Goal: Information Seeking & Learning: Find specific fact

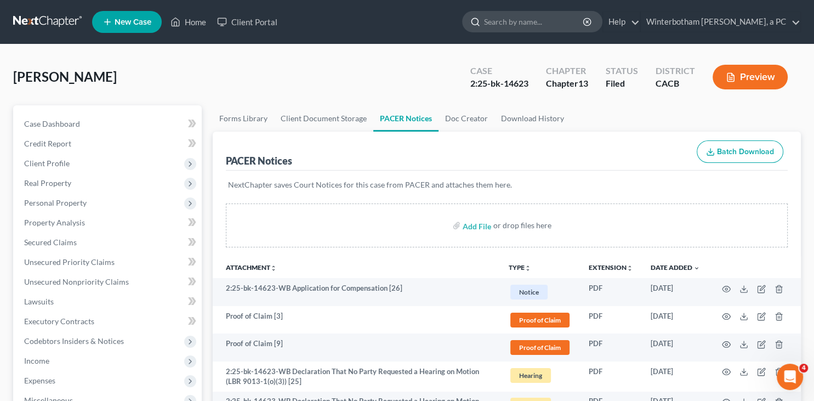
drag, startPoint x: 538, startPoint y: 24, endPoint x: 561, endPoint y: 31, distance: 23.8
click at [537, 25] on input "search" at bounding box center [534, 22] width 100 height 20
type input "golden"
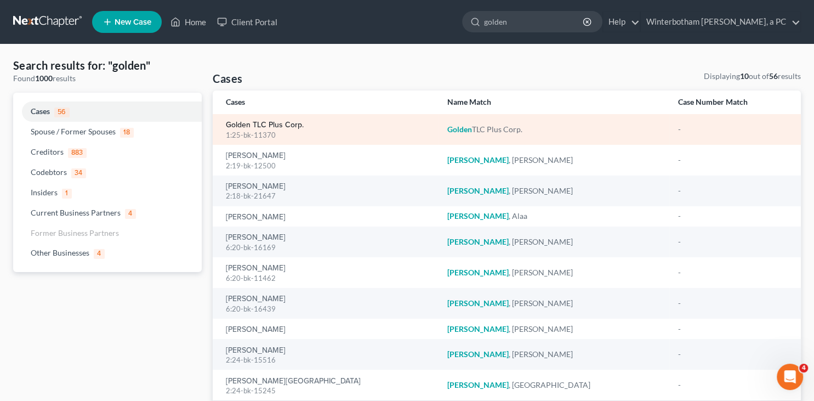
click at [236, 124] on link "Golden TLC Plus Corp." at bounding box center [265, 125] width 78 height 8
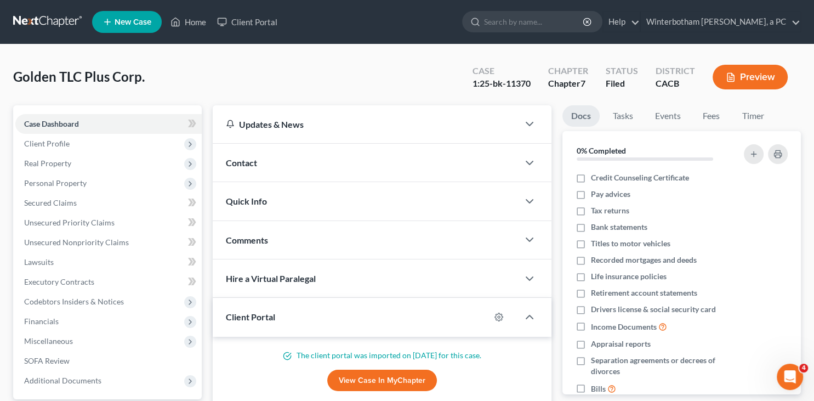
scroll to position [186, 0]
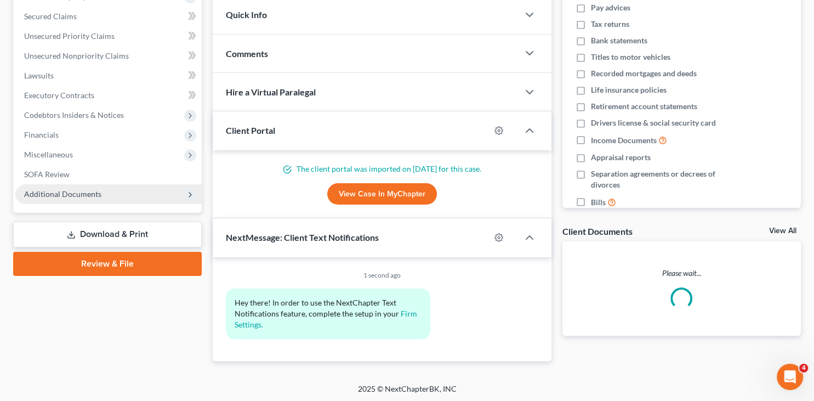
click at [80, 191] on span "Additional Documents" at bounding box center [62, 193] width 77 height 9
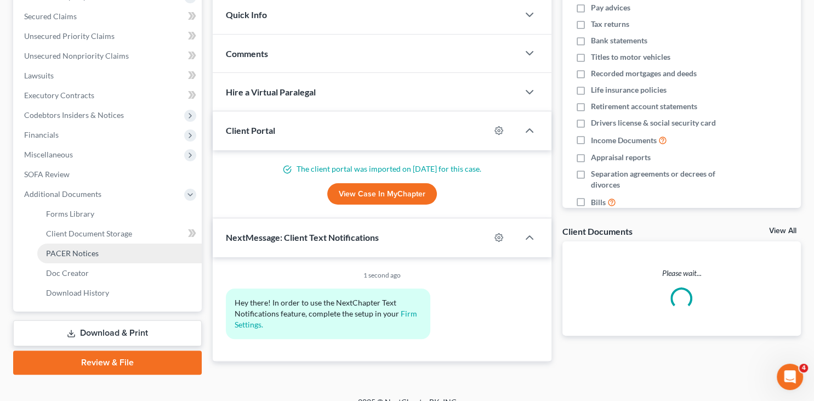
click at [75, 252] on span "PACER Notices" at bounding box center [72, 252] width 53 height 9
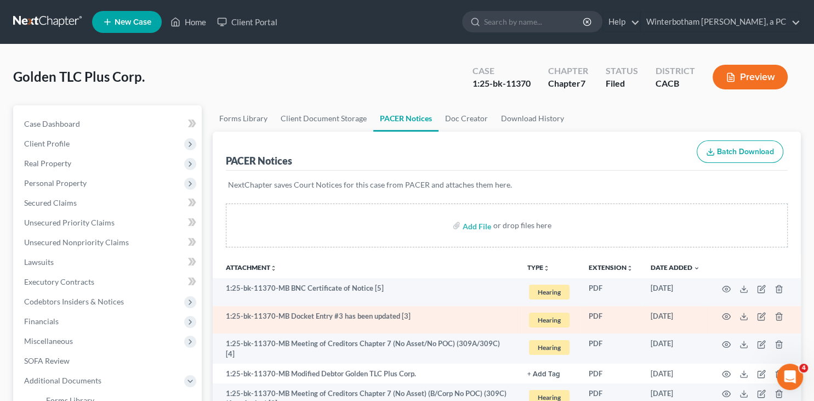
scroll to position [200, 0]
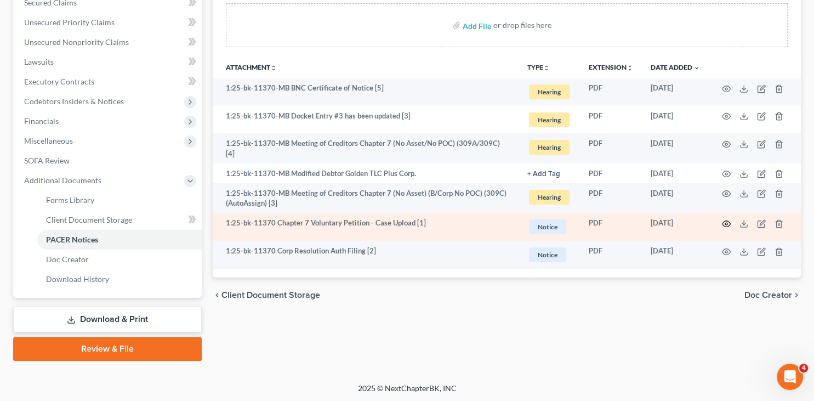
click at [725, 221] on icon "button" at bounding box center [726, 223] width 9 height 9
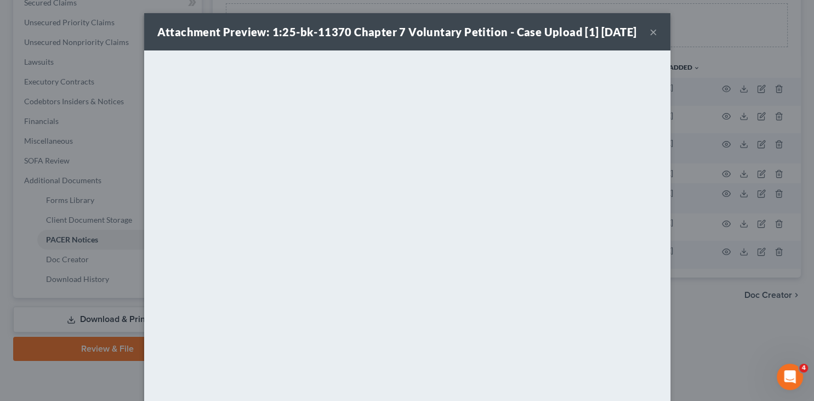
click at [653, 38] on button "×" at bounding box center [654, 31] width 8 height 13
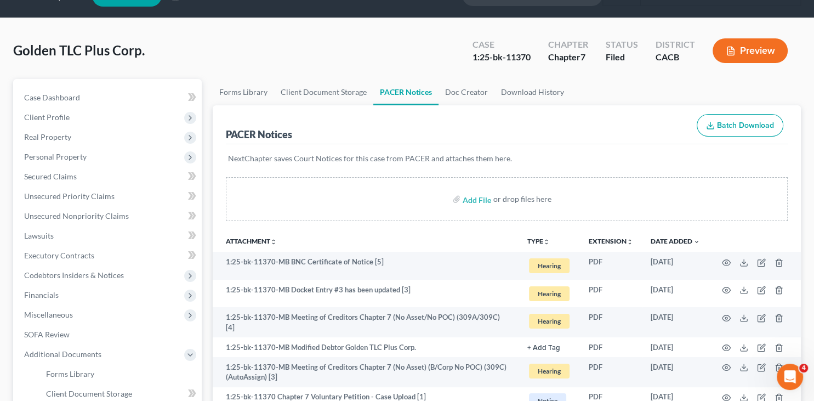
scroll to position [0, 0]
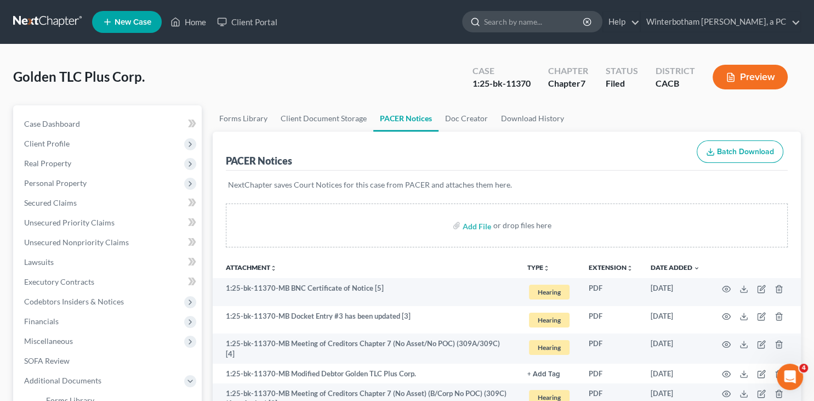
click at [537, 25] on input "search" at bounding box center [534, 22] width 100 height 20
type input "[PERSON_NAME]"
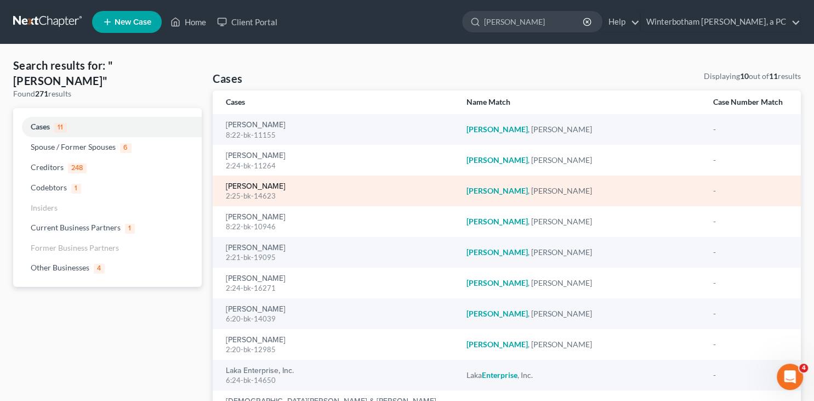
click at [257, 189] on link "[PERSON_NAME]" at bounding box center [256, 187] width 60 height 8
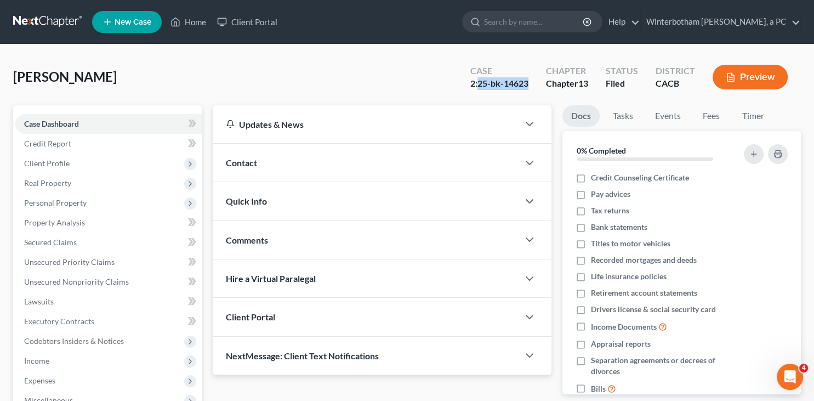
drag, startPoint x: 478, startPoint y: 83, endPoint x: 528, endPoint y: 87, distance: 50.1
click at [528, 87] on div "2:25-bk-14623" at bounding box center [500, 83] width 58 height 13
copy div "25-bk-14623"
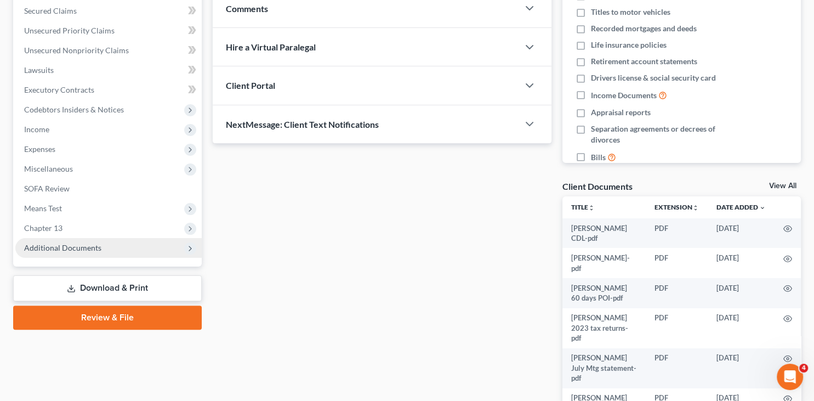
drag, startPoint x: 94, startPoint y: 249, endPoint x: 91, endPoint y: 254, distance: 5.9
click at [94, 249] on span "Additional Documents" at bounding box center [62, 247] width 77 height 9
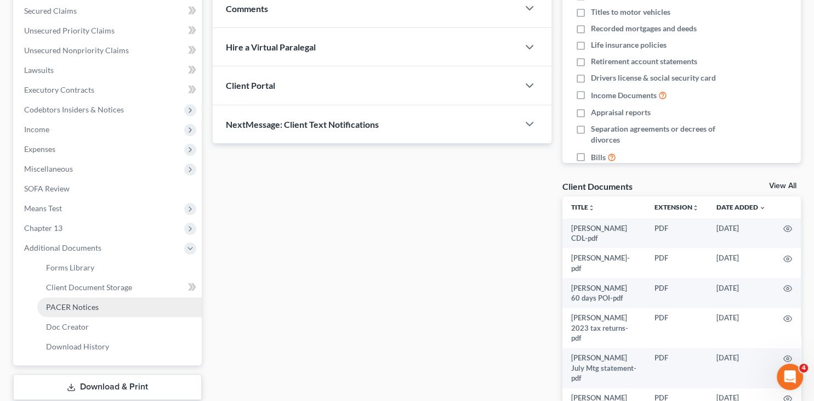
click at [84, 305] on span "PACER Notices" at bounding box center [72, 306] width 53 height 9
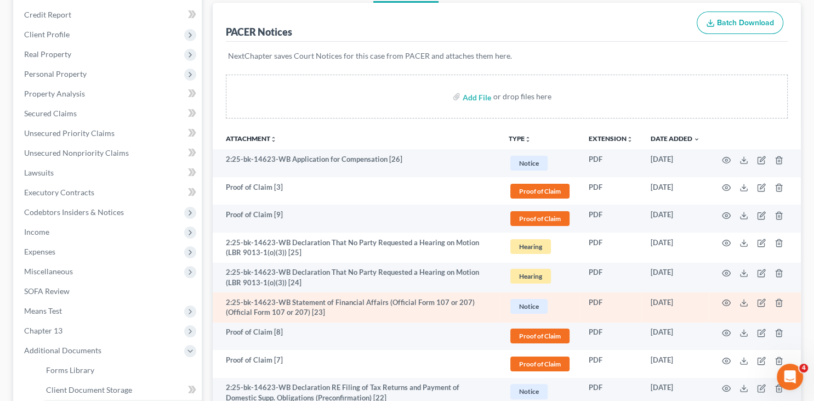
scroll to position [186, 0]
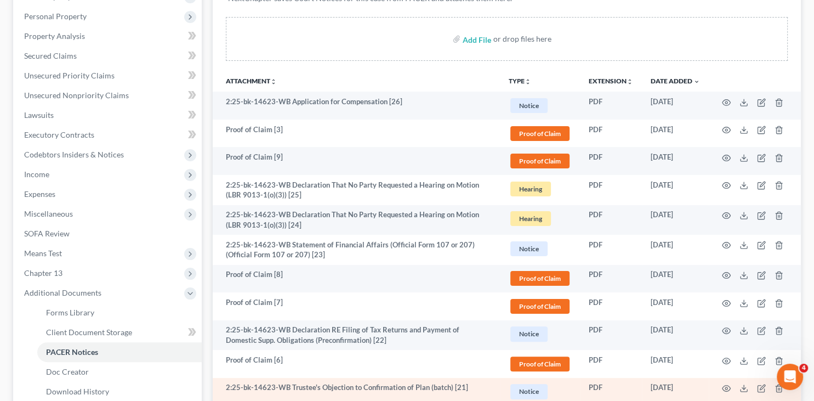
click at [321, 387] on td "2:25-bk-14623-WB Trustee's Objection to Confirmation of Plan (batch) [21]" at bounding box center [356, 392] width 287 height 28
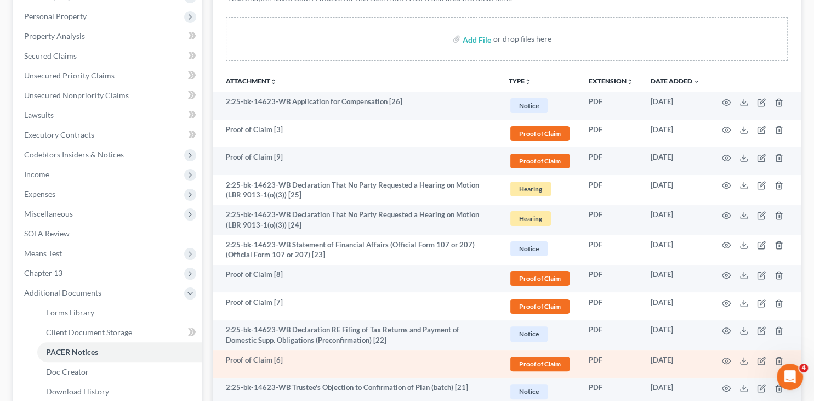
scroll to position [303, 0]
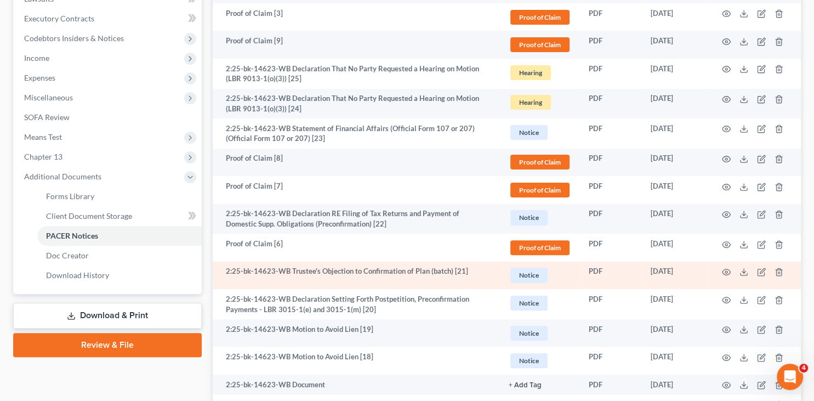
click at [332, 280] on td "2:25-bk-14623-WB Trustee's Objection to Confirmation of Plan (batch) [21]" at bounding box center [356, 276] width 287 height 28
click at [725, 269] on icon "button" at bounding box center [726, 272] width 9 height 9
